Goal: Task Accomplishment & Management: Use online tool/utility

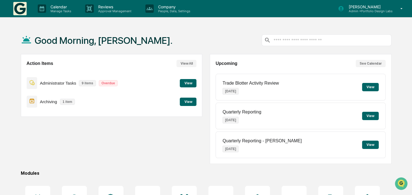
click at [183, 104] on button "View" at bounding box center [188, 102] width 17 height 8
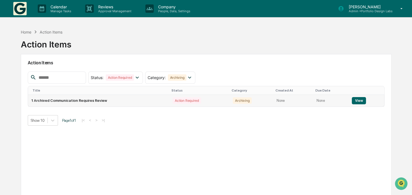
click at [359, 100] on button "View" at bounding box center [359, 100] width 14 height 7
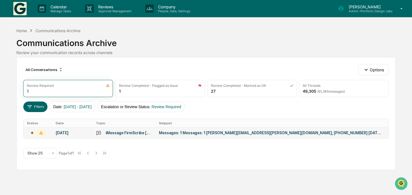
click at [255, 133] on div "Messages: 1 Messages: 1 [PERSON_NAME][EMAIL_ADDRESS][PERSON_NAME][DOMAIN_NAME],…" at bounding box center [270, 133] width 222 height 4
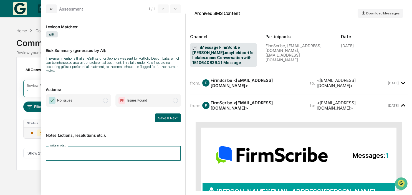
click at [97, 151] on input "Write a note..." at bounding box center [113, 153] width 135 height 15
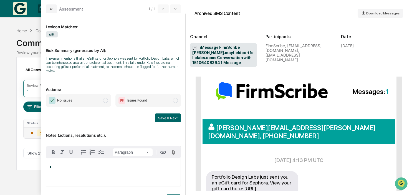
scroll to position [32, 0]
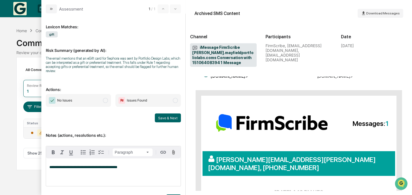
click at [105, 98] on span "modal" at bounding box center [105, 100] width 5 height 5
click at [168, 116] on button "Save & Next" at bounding box center [168, 117] width 26 height 9
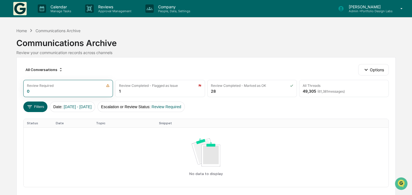
click at [365, 5] on p "[PERSON_NAME]" at bounding box center [368, 6] width 48 height 5
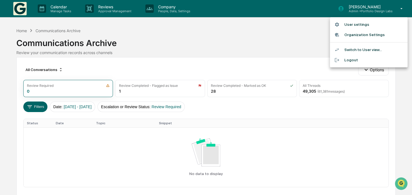
click at [343, 52] on div at bounding box center [339, 49] width 10 height 5
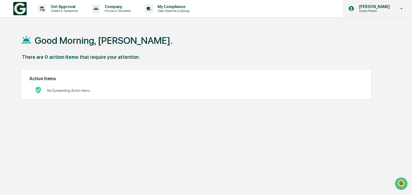
click at [384, 7] on p "[PERSON_NAME]" at bounding box center [373, 6] width 38 height 4
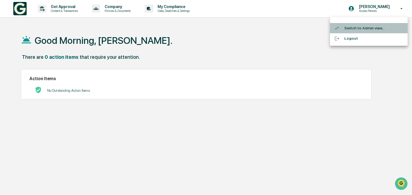
click at [363, 27] on li "Switch to Admin view..." at bounding box center [369, 28] width 78 height 10
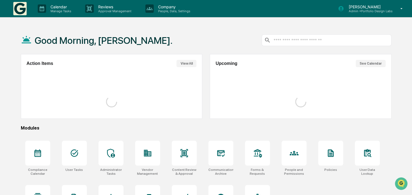
click at [373, 8] on p "[PERSON_NAME]" at bounding box center [368, 6] width 48 height 5
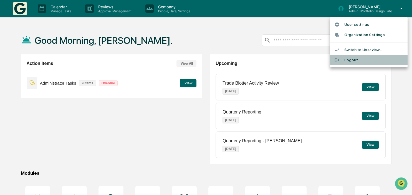
click at [344, 58] on div at bounding box center [339, 59] width 10 height 5
